Goal: Transaction & Acquisition: Purchase product/service

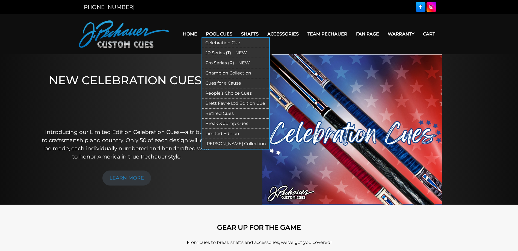
click at [227, 133] on link "Limited Edition" at bounding box center [235, 134] width 67 height 10
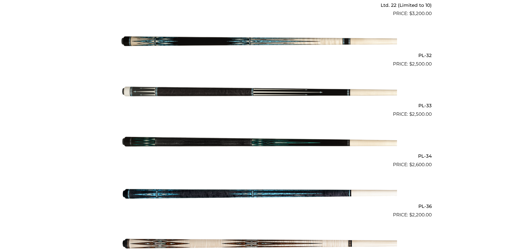
scroll to position [377, 0]
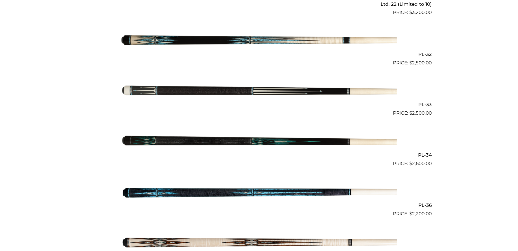
click at [244, 186] on img at bounding box center [259, 192] width 276 height 46
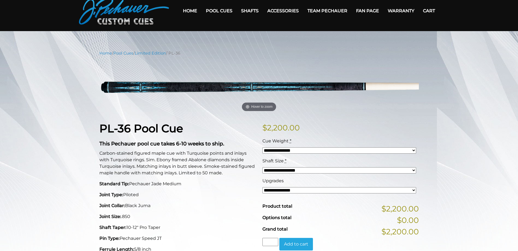
scroll to position [27, 0]
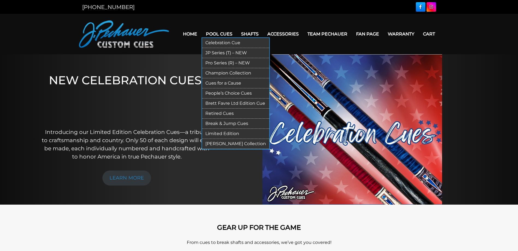
click at [213, 34] on link "Pool Cues" at bounding box center [218, 34] width 35 height 14
click at [223, 135] on link "Limited Edition" at bounding box center [235, 134] width 67 height 10
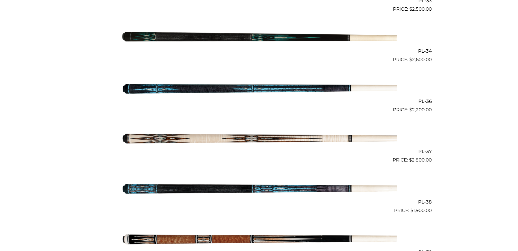
scroll to position [485, 0]
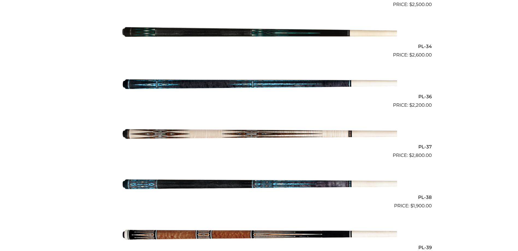
click at [278, 129] on img at bounding box center [259, 134] width 276 height 46
click at [313, 80] on img at bounding box center [259, 84] width 276 height 46
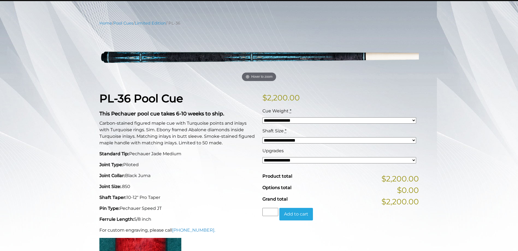
scroll to position [55, 0]
